Goal: Transaction & Acquisition: Purchase product/service

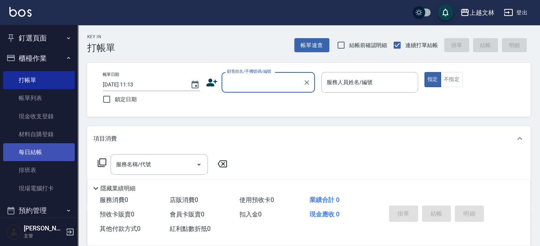
click at [35, 155] on link "每日結帳" at bounding box center [39, 152] width 72 height 18
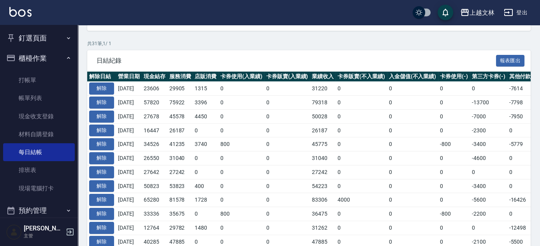
scroll to position [170, 0]
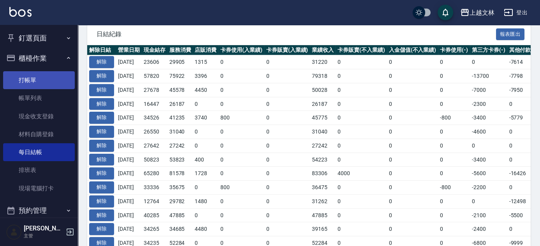
click at [34, 81] on link "打帳單" at bounding box center [39, 80] width 72 height 18
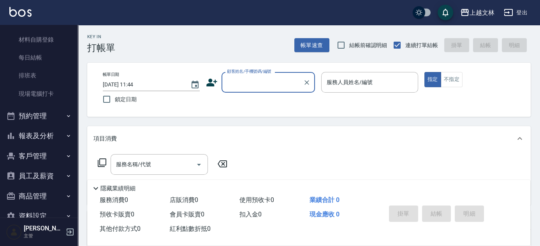
scroll to position [112, 0]
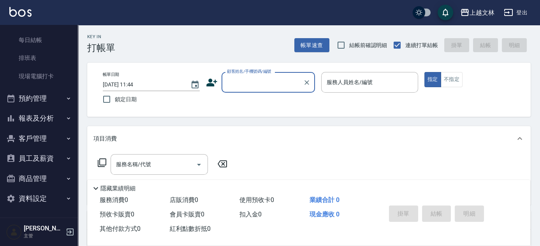
click at [29, 118] on button "報表及分析" at bounding box center [39, 118] width 72 height 20
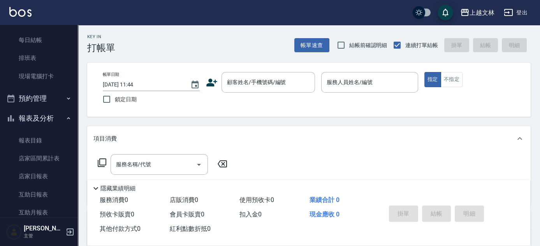
drag, startPoint x: 73, startPoint y: 93, endPoint x: 75, endPoint y: 107, distance: 14.1
click at [75, 107] on nav "釘選頁面 店家日報表 設計師排行榜 每日結帳 櫃檯作業 打帳單 帳單列表 現金收支登錄 材料自購登錄 每日結帳 排班表 現場電腦打卡 預約管理 預約管理 單日…" at bounding box center [39, 121] width 78 height 193
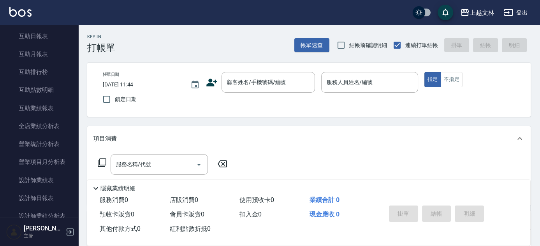
scroll to position [272, 0]
click at [47, 176] on link "設計師業績表" at bounding box center [39, 179] width 72 height 18
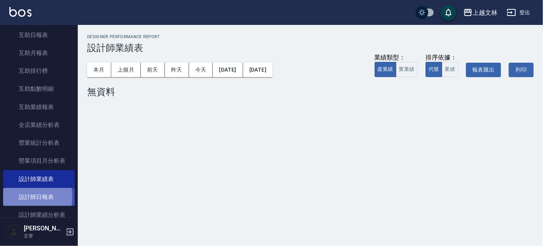
click at [22, 197] on link "設計師日報表" at bounding box center [39, 197] width 72 height 18
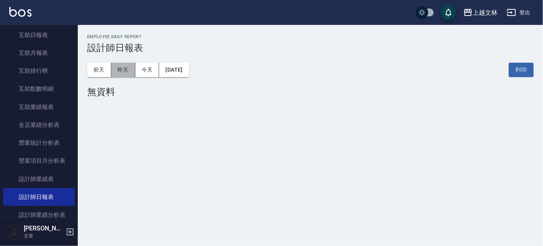
click at [121, 71] on button "昨天" at bounding box center [123, 70] width 24 height 14
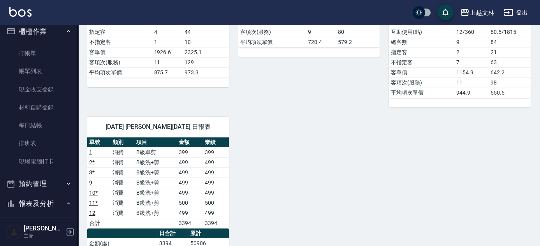
scroll to position [21, 0]
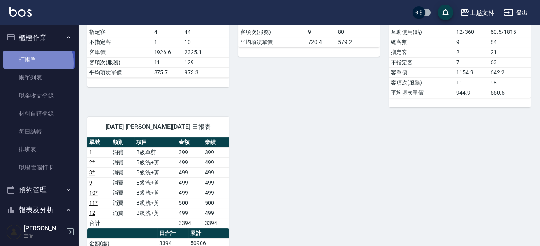
click at [26, 63] on link "打帳單" at bounding box center [39, 60] width 72 height 18
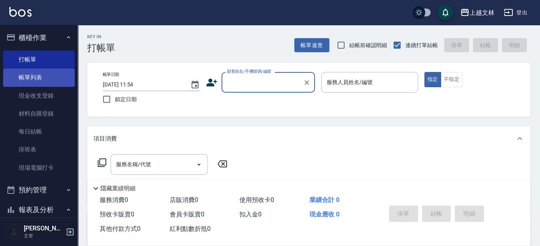
click at [39, 76] on link "帳單列表" at bounding box center [39, 77] width 72 height 18
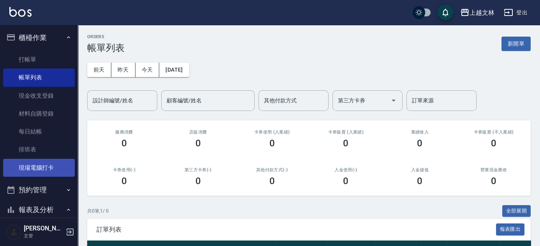
click at [49, 164] on link "現場電腦打卡" at bounding box center [39, 168] width 72 height 18
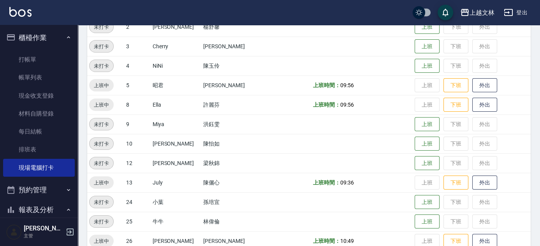
scroll to position [130, 0]
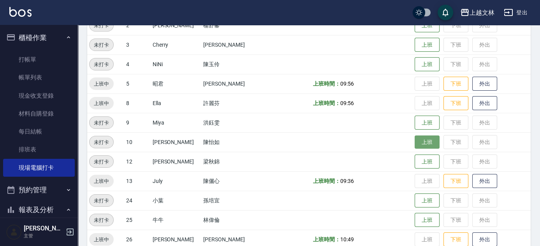
click at [421, 145] on button "上班" at bounding box center [426, 142] width 25 height 14
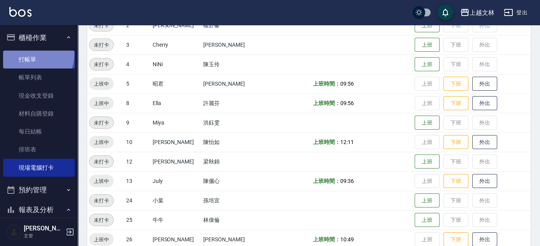
click at [32, 54] on link "打帳單" at bounding box center [39, 60] width 72 height 18
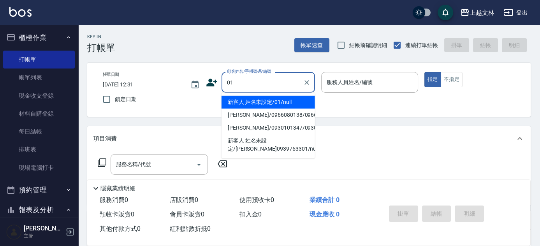
type input "新客人 姓名未設定/01/null"
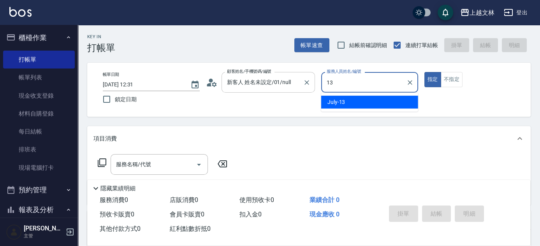
type input "July-13"
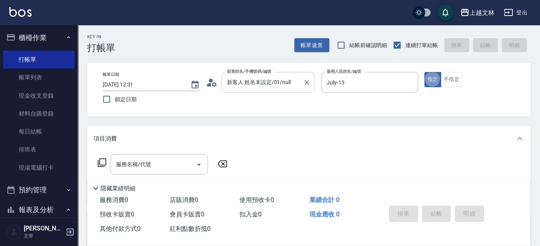
type button "true"
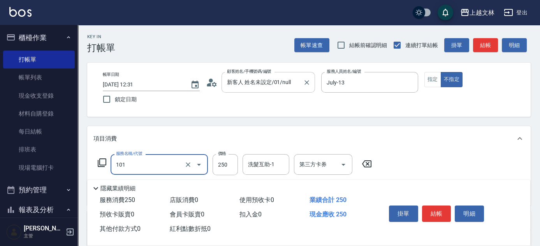
type input "洗髮(101)"
type input "450"
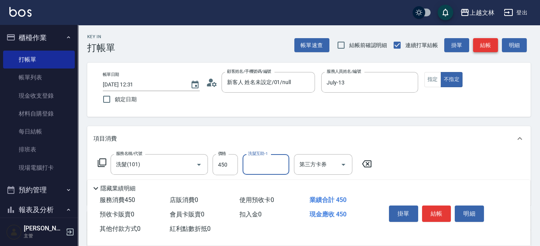
click at [489, 46] on button "結帳" at bounding box center [485, 45] width 25 height 14
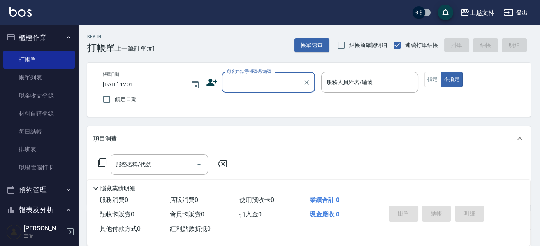
drag, startPoint x: 262, startPoint y: 82, endPoint x: 268, endPoint y: 81, distance: 6.7
click at [268, 82] on input "顧客姓名/手機號碼/編號" at bounding box center [262, 83] width 75 height 14
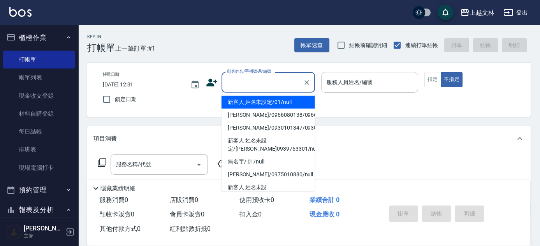
drag, startPoint x: 247, startPoint y: 104, endPoint x: 339, endPoint y: 90, distance: 92.9
click at [247, 104] on li "新客人 姓名未設定/01/null" at bounding box center [267, 102] width 93 height 13
type input "新客人 姓名未設定/01/null"
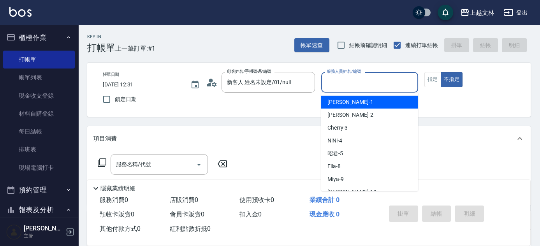
click at [342, 85] on input "服務人員姓名/編號" at bounding box center [370, 83] width 90 height 14
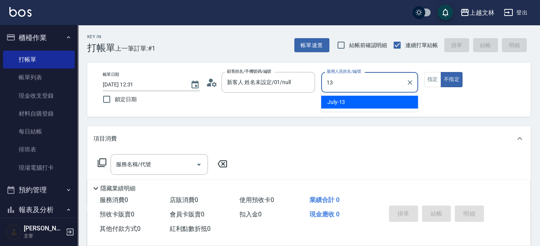
type input "July-13"
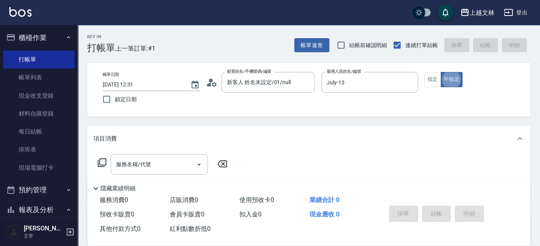
type button "false"
click at [435, 83] on button "指定" at bounding box center [432, 79] width 17 height 15
click at [144, 163] on div "服務名稱/代號 服務名稱/代號" at bounding box center [159, 164] width 97 height 21
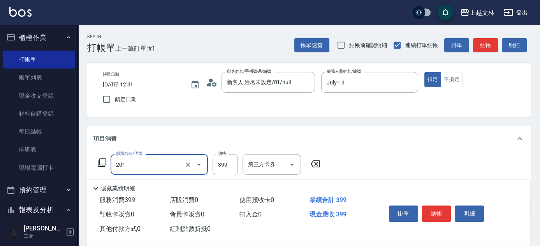
type input "B級單剪(201)"
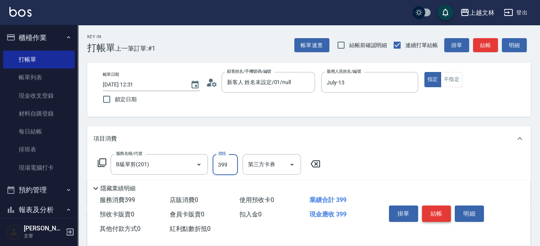
click at [434, 216] on button "結帳" at bounding box center [436, 213] width 29 height 16
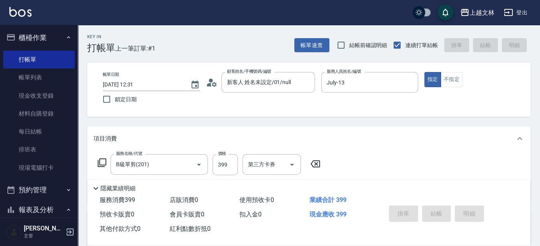
type input "[DATE] 12:52"
